Goal: Register for event/course

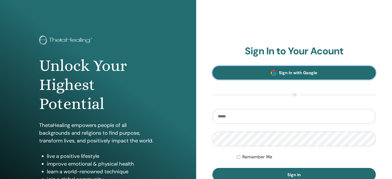
click at [265, 74] on link "Sign In with Google" at bounding box center [293, 73] width 163 height 14
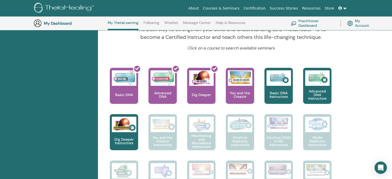
scroll to position [179, 0]
click at [254, 86] on div "The best way to learn is to teach. This seminar is the first step in teaching T…" at bounding box center [273, 91] width 39 height 46
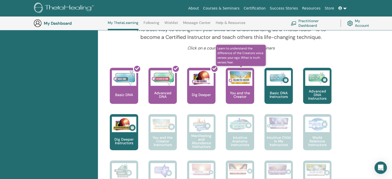
click at [239, 85] on div at bounding box center [240, 77] width 24 height 15
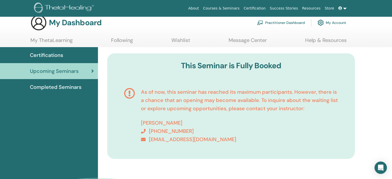
scroll to position [8, 0]
